Goal: Information Seeking & Learning: Learn about a topic

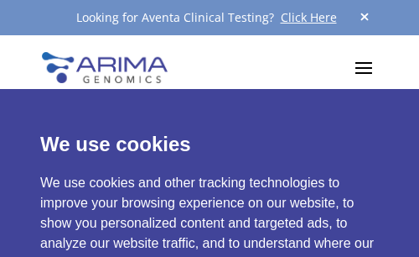
click at [377, 70] on div "Products Clinical Services Aventa FusionPlus Aventa Lymphoma Research Products …" at bounding box center [209, 67] width 419 height 65
click at [370, 70] on span at bounding box center [363, 67] width 27 height 27
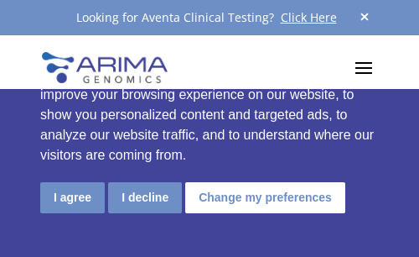
click at [148, 199] on button "I decline" at bounding box center [145, 197] width 74 height 31
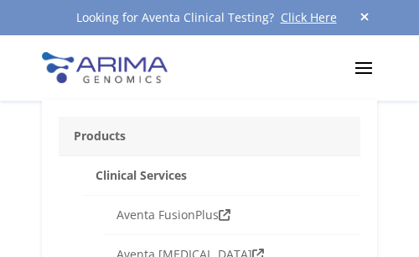
click at [148, 199] on link "Aventa FusionPlus" at bounding box center [232, 214] width 257 height 39
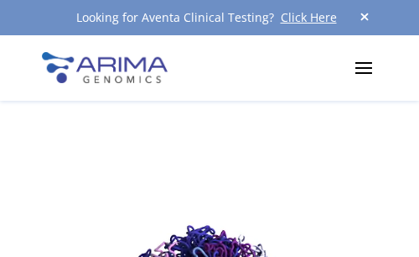
click at [366, 71] on span at bounding box center [363, 67] width 27 height 27
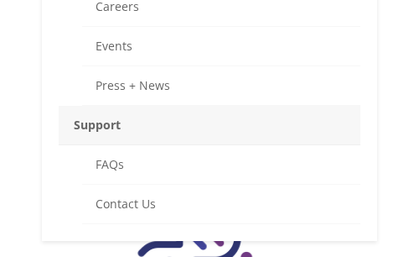
scroll to position [1358, 0]
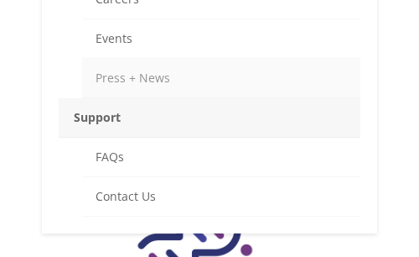
click at [210, 66] on link "Press + News" at bounding box center [221, 78] width 279 height 39
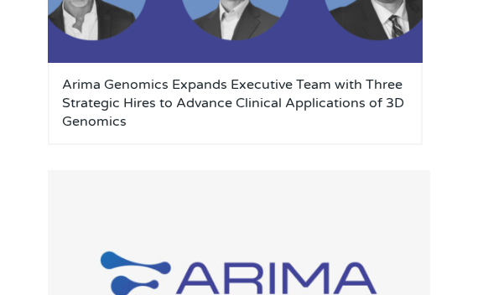
scroll to position [1194, 0]
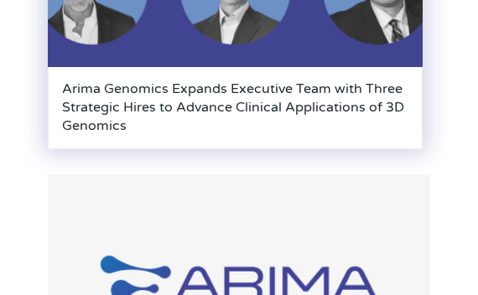
click at [219, 80] on h3 "Arima Genomics Expands Executive Team with Three Strategic Hires to Advance Cli…" at bounding box center [235, 107] width 346 height 55
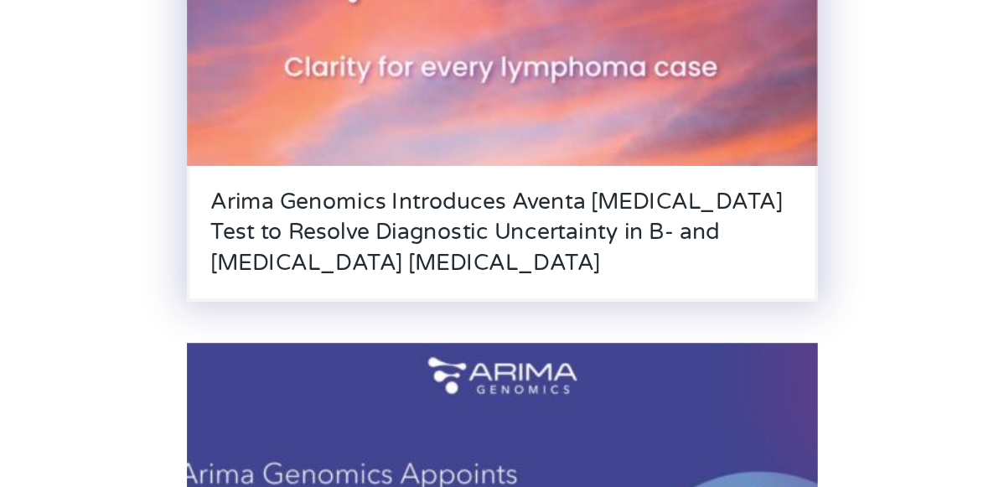
scroll to position [491, 0]
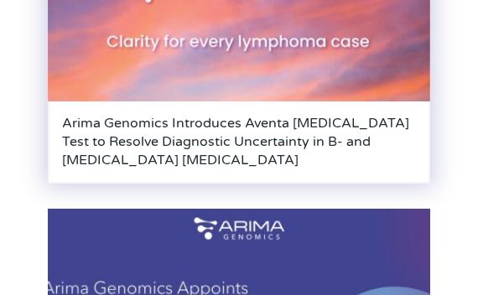
click at [165, 129] on h3 "Arima Genomics Introduces Aventa [MEDICAL_DATA] Test to Resolve Diagnostic Unce…" at bounding box center [239, 141] width 354 height 55
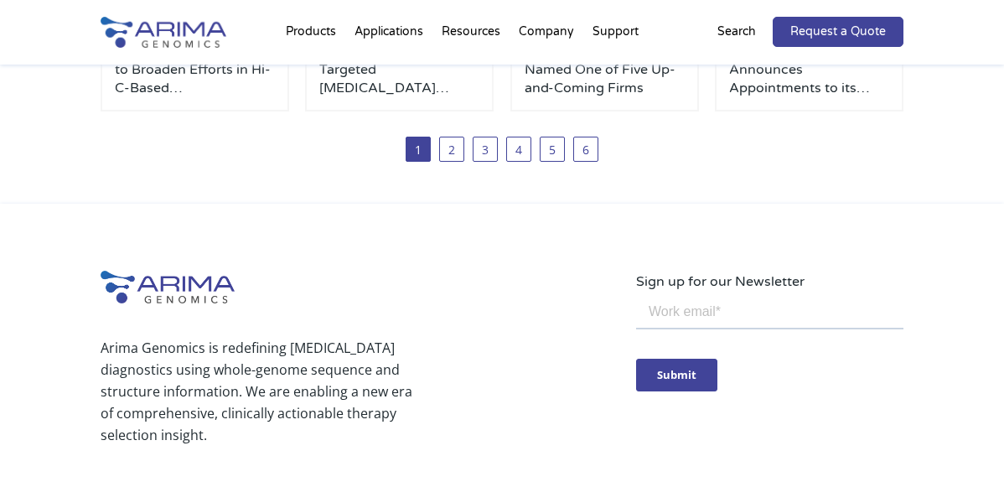
scroll to position [0, 0]
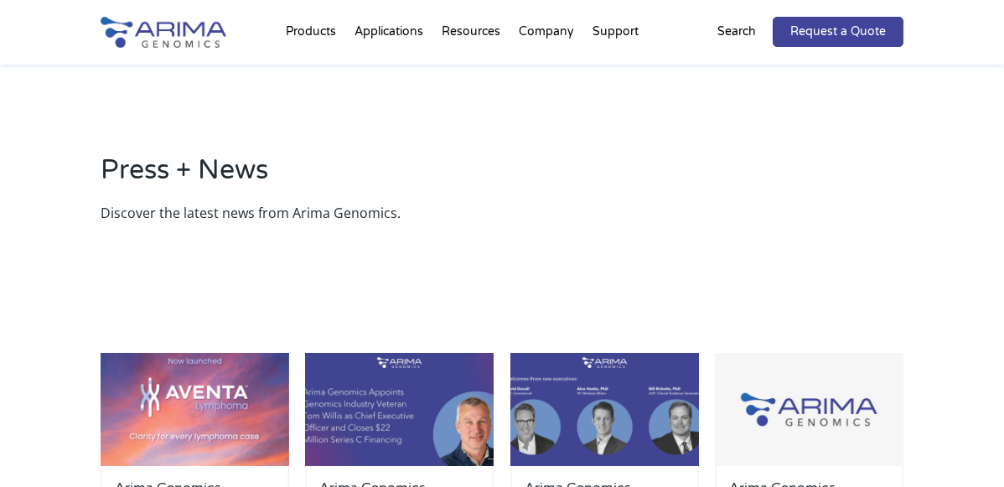
click at [477, 33] on p "Search" at bounding box center [737, 32] width 39 height 22
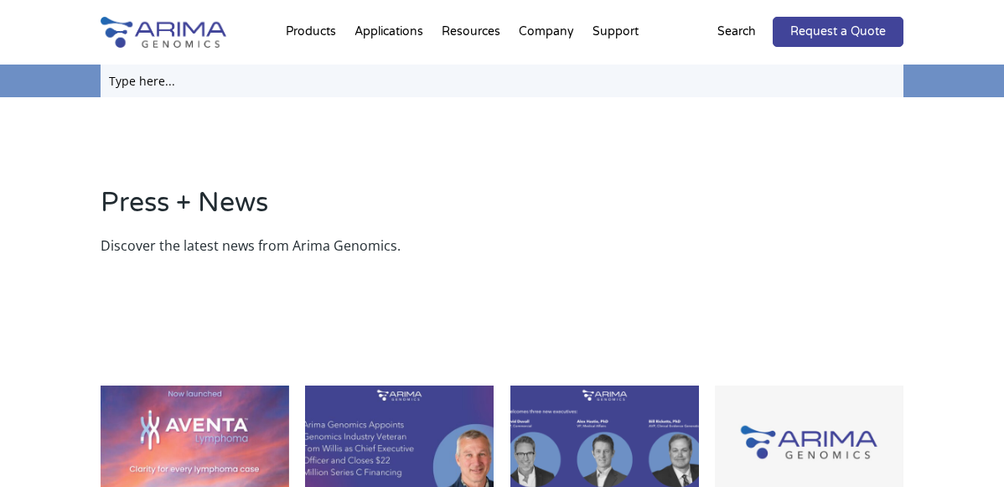
click at [406, 71] on input "text" at bounding box center [502, 81] width 803 height 33
type input "emoru"
click input "Search" at bounding box center [0, 0] width 0 height 0
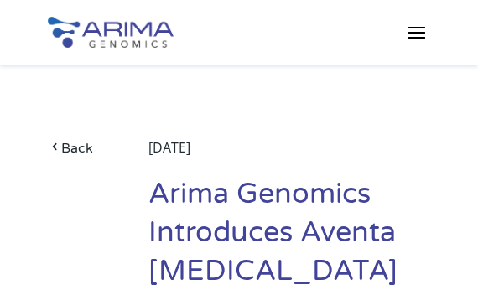
click at [427, 37] on span at bounding box center [416, 31] width 27 height 27
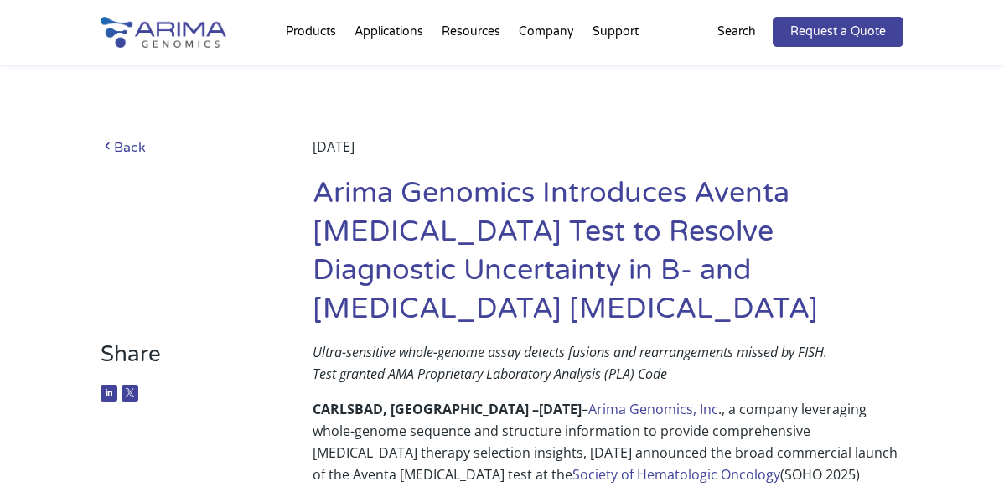
click at [139, 145] on link "Back" at bounding box center [185, 147] width 168 height 23
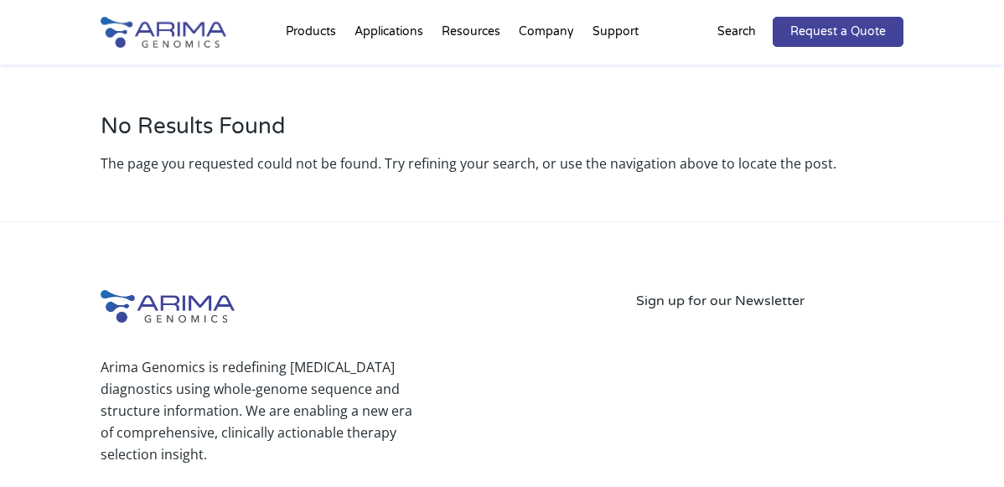
click at [747, 41] on p "Search" at bounding box center [737, 32] width 39 height 22
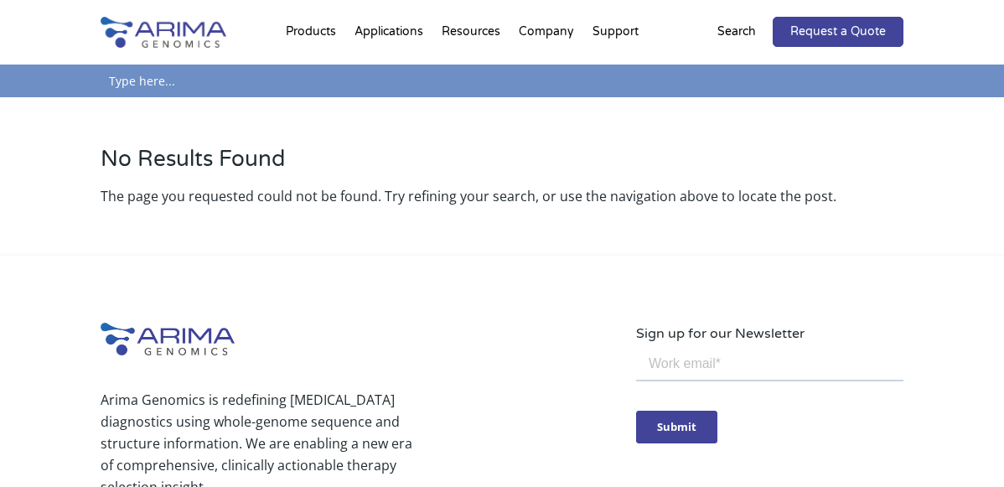
click at [284, 89] on input "text" at bounding box center [502, 81] width 803 height 33
type input "emory university"
click input "Search" at bounding box center [0, 0] width 0 height 0
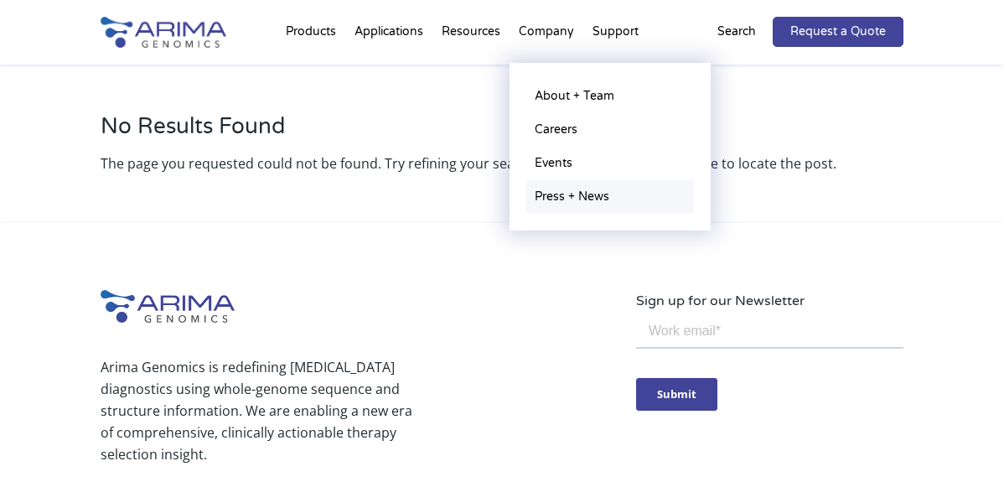
click at [540, 191] on link "Press + News" at bounding box center [610, 197] width 168 height 34
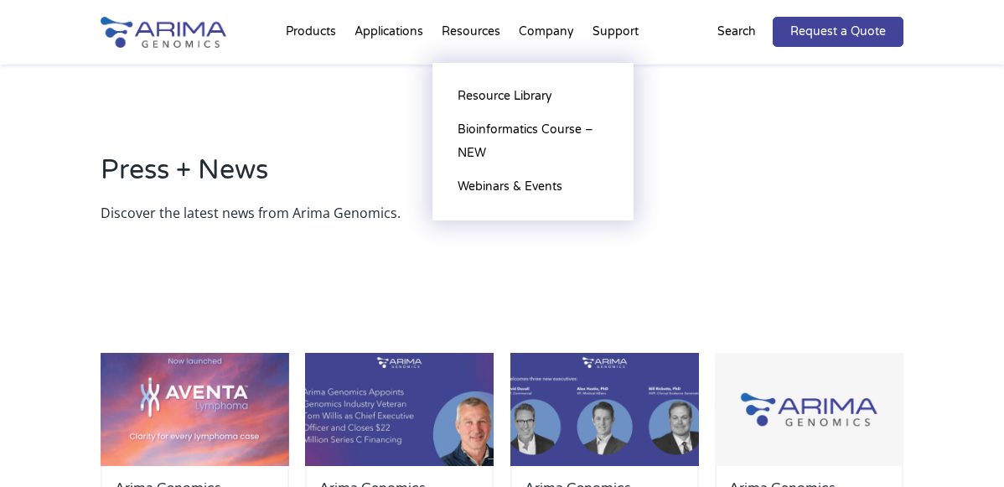
click at [471, 32] on li "Resources Resource Library Documentation Publications Literature Videos Blog Bi…" at bounding box center [471, 35] width 77 height 57
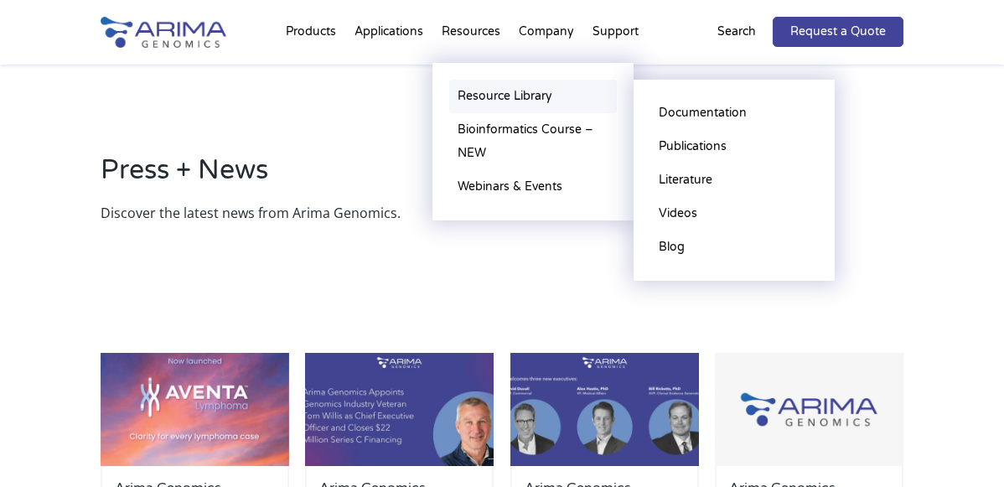
click at [474, 97] on link "Resource Library" at bounding box center [533, 97] width 168 height 34
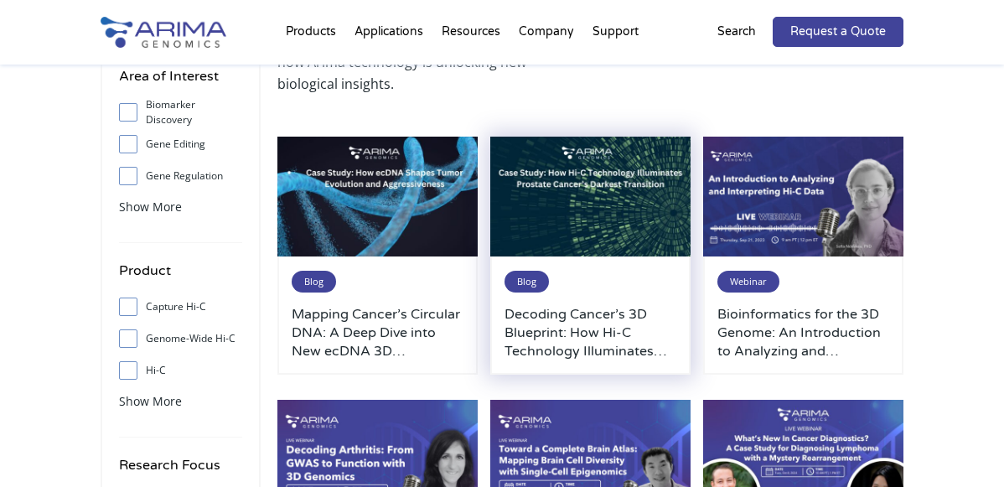
click at [604, 194] on img at bounding box center [590, 197] width 200 height 121
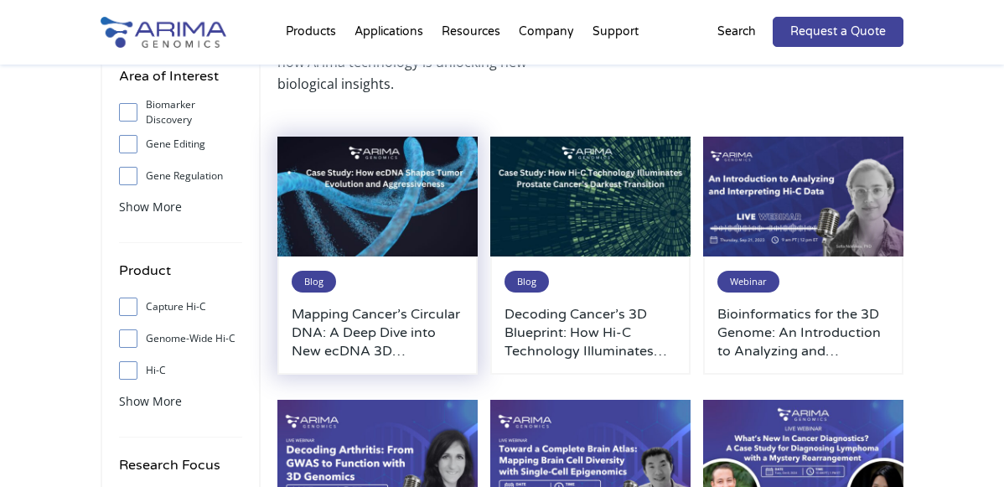
click at [395, 345] on h3 "Mapping Cancer’s Circular DNA: A Deep Dive into New ecDNA 3D Architecture Resea…" at bounding box center [378, 332] width 172 height 55
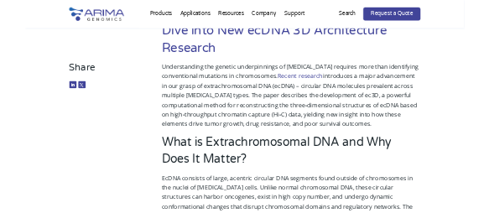
scroll to position [180, 0]
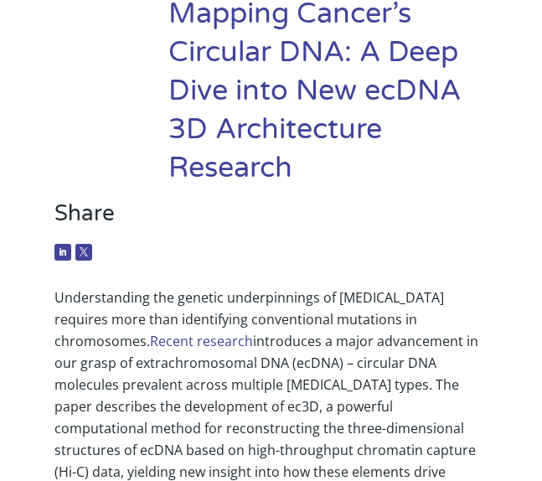
click at [366, 39] on h1 "Mapping Cancer’s Circular DNA: A Deep Dive into New ecDNA 3D Architecture Resea…" at bounding box center [327, 97] width 319 height 205
